Goal: Information Seeking & Learning: Understand process/instructions

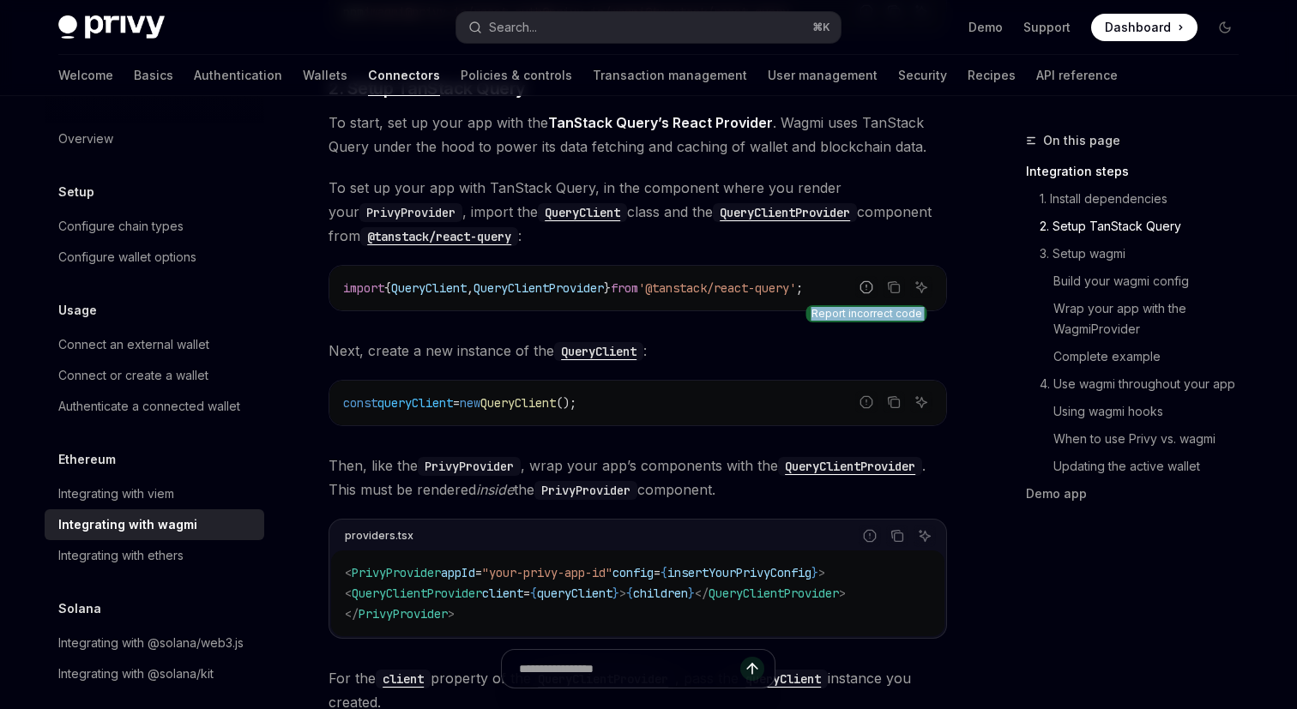
drag, startPoint x: 345, startPoint y: 288, endPoint x: 864, endPoint y: 286, distance: 518.9
click at [864, 286] on div "Report incorrect code Copy Ask AI import { QueryClient , QueryClientProvider } …" at bounding box center [637, 288] width 618 height 46
click at [891, 286] on icon "Copy the contents from the code block" at bounding box center [894, 287] width 14 height 14
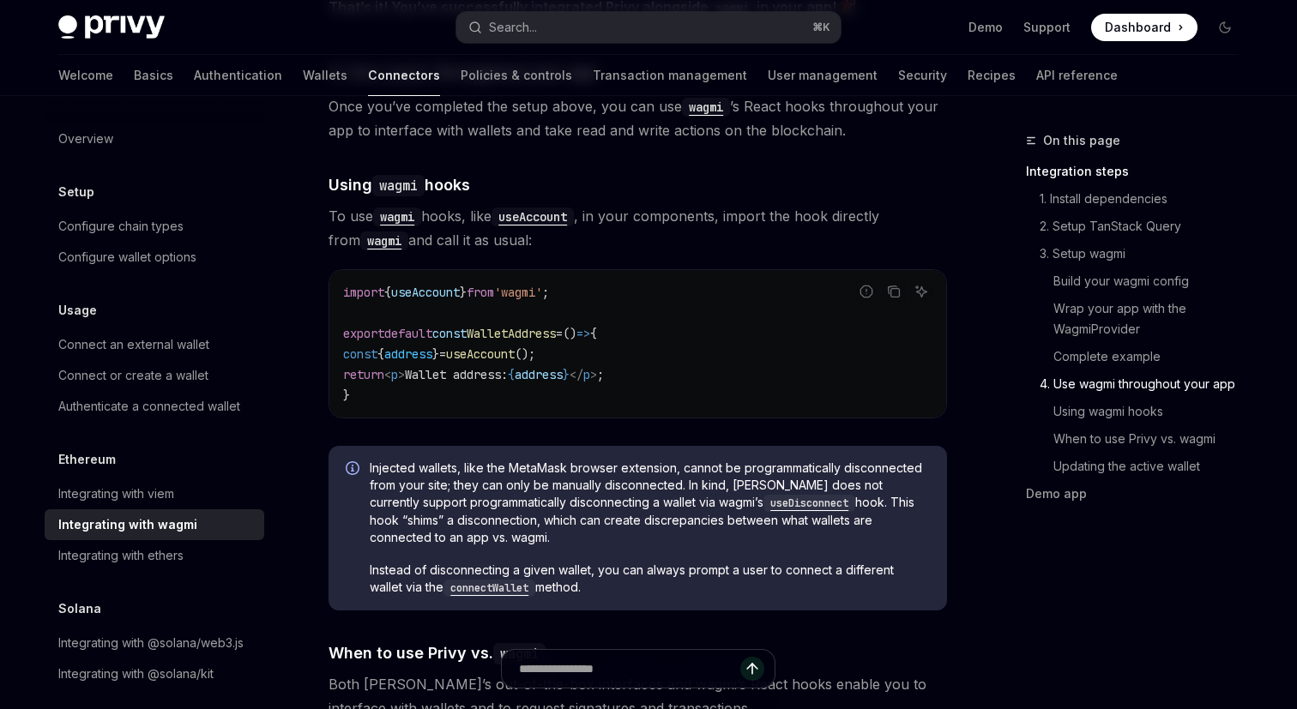
scroll to position [3798, 0]
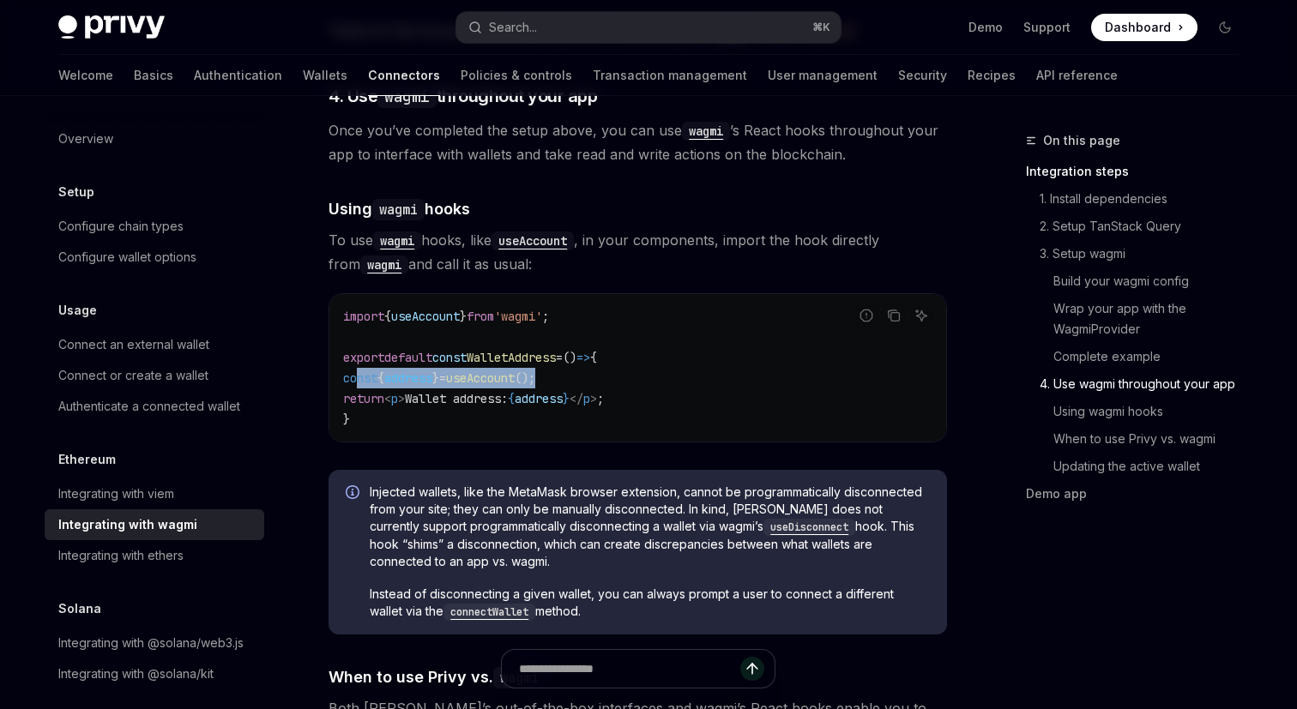
drag, startPoint x: 358, startPoint y: 372, endPoint x: 581, endPoint y: 371, distance: 223.9
click at [582, 371] on code "import { useAccount } from 'wagmi' ; export default const WalletAddress = () =>…" at bounding box center [637, 368] width 589 height 124
copy span "const { address } = useAccount ();"
